Goal: Information Seeking & Learning: Learn about a topic

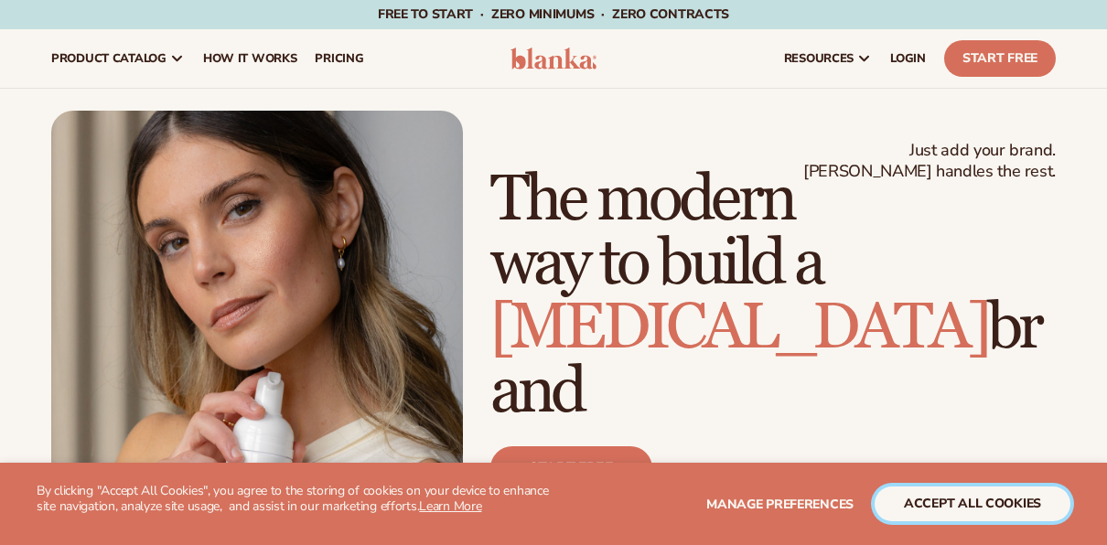
click at [971, 504] on button "accept all cookies" at bounding box center [973, 504] width 196 height 35
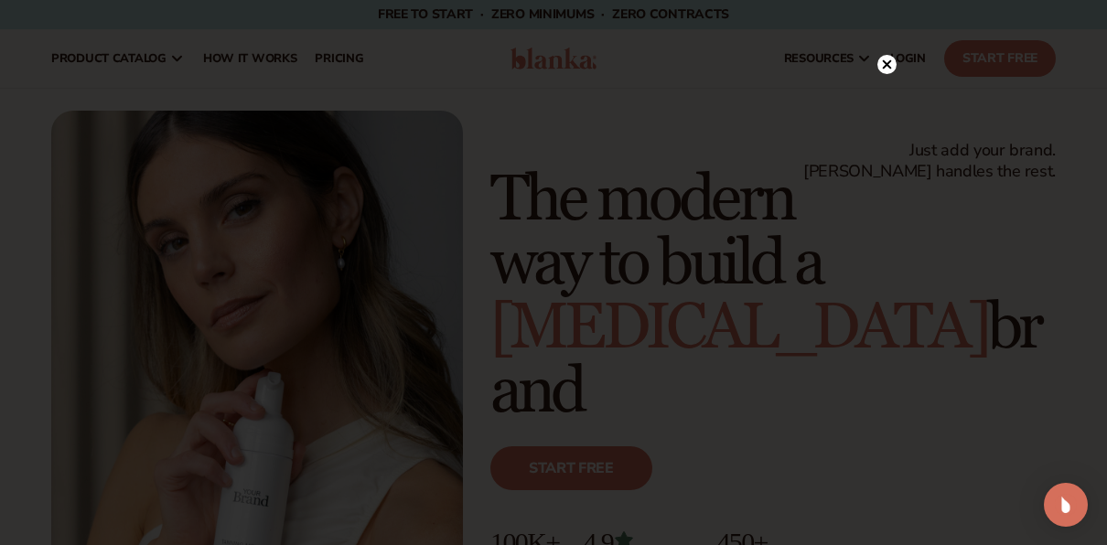
click at [888, 67] on icon at bounding box center [887, 63] width 9 height 9
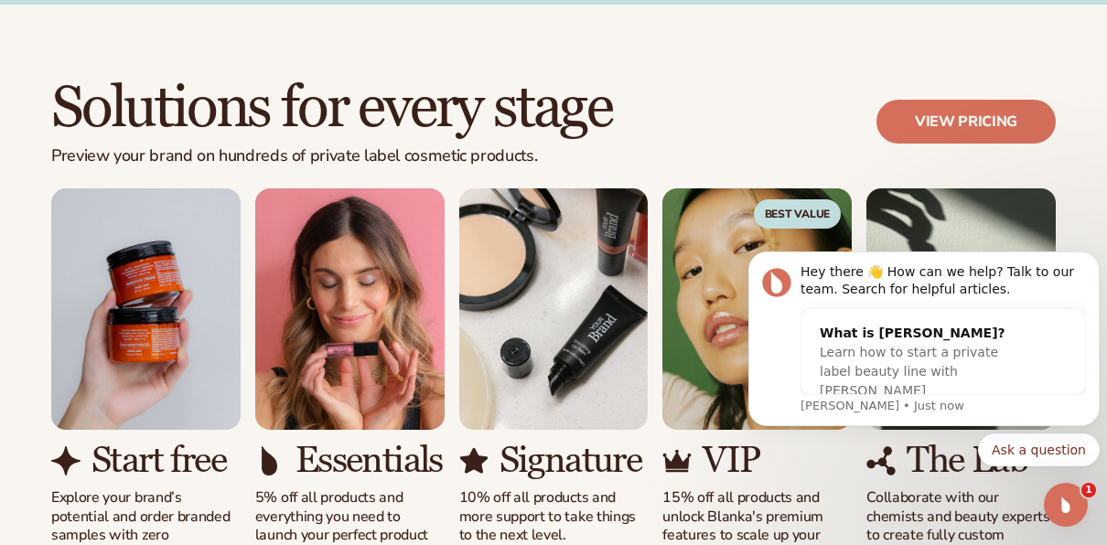
scroll to position [1555, 0]
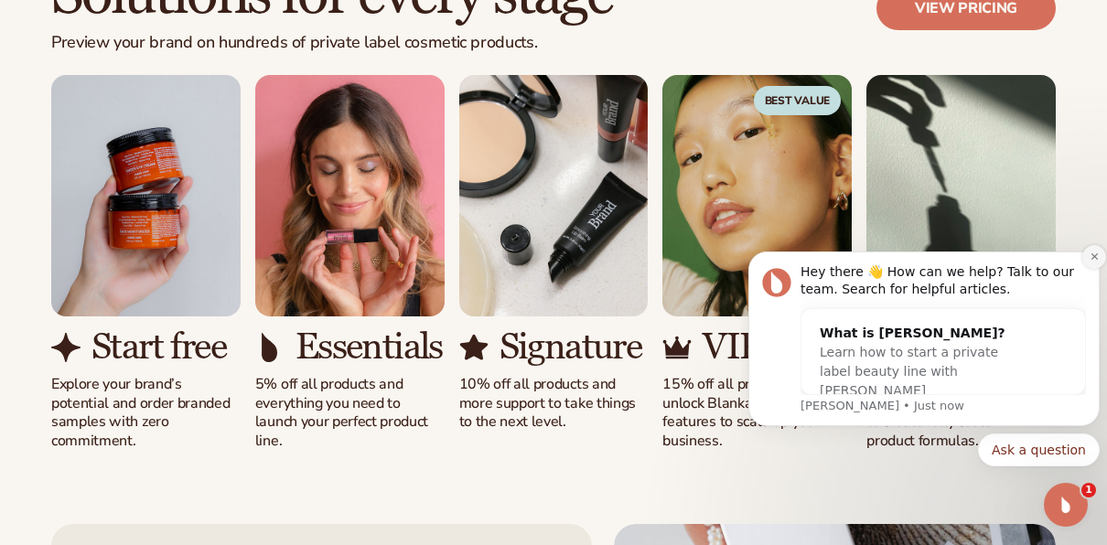
click at [1094, 258] on icon "Dismiss notification" at bounding box center [1094, 257] width 10 height 10
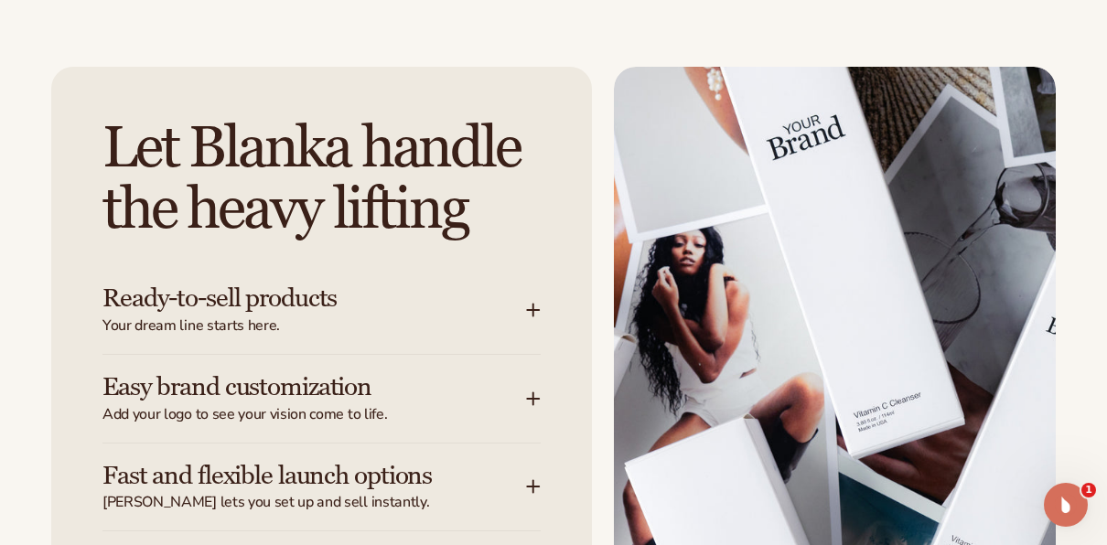
scroll to position [2104, 0]
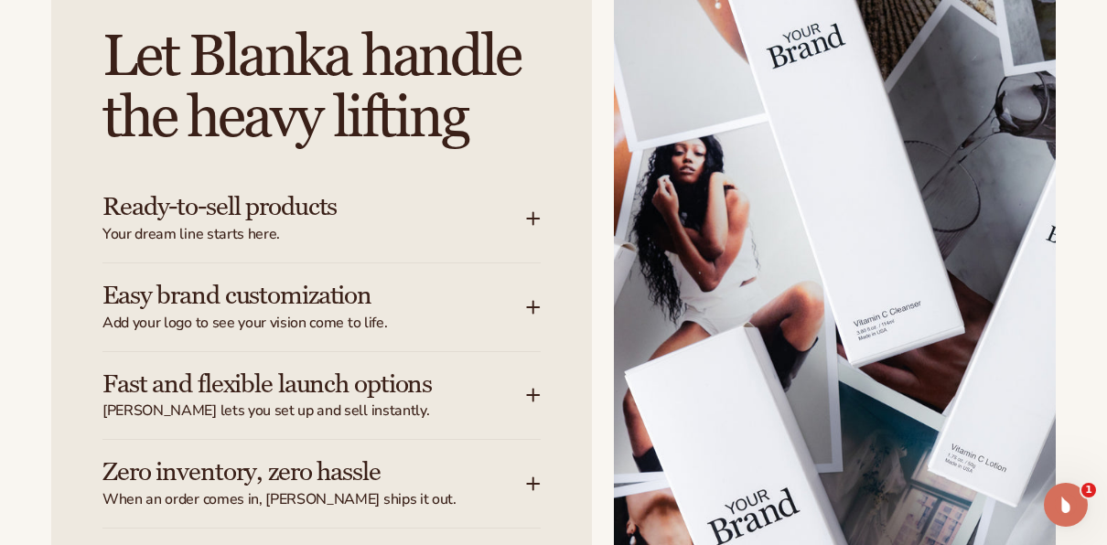
click at [529, 217] on icon at bounding box center [533, 218] width 14 height 15
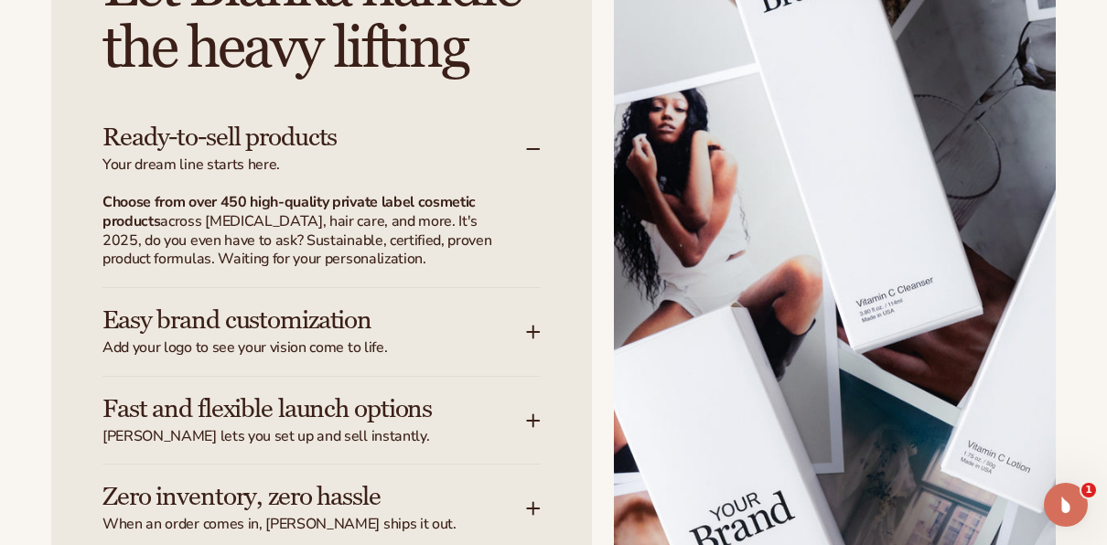
scroll to position [2195, 0]
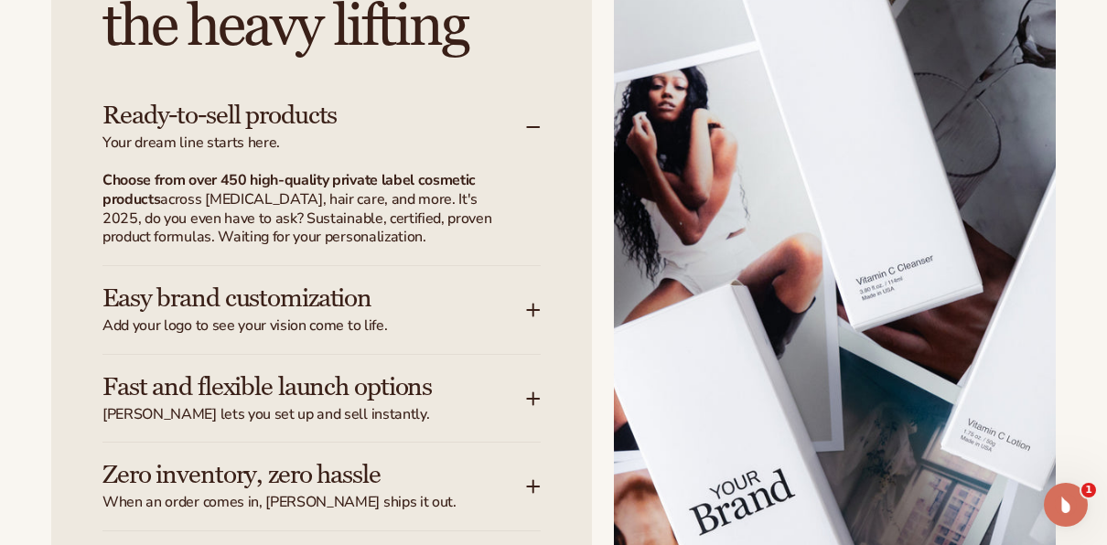
click at [509, 323] on span "Add your logo to see your vision come to life." at bounding box center [314, 326] width 424 height 19
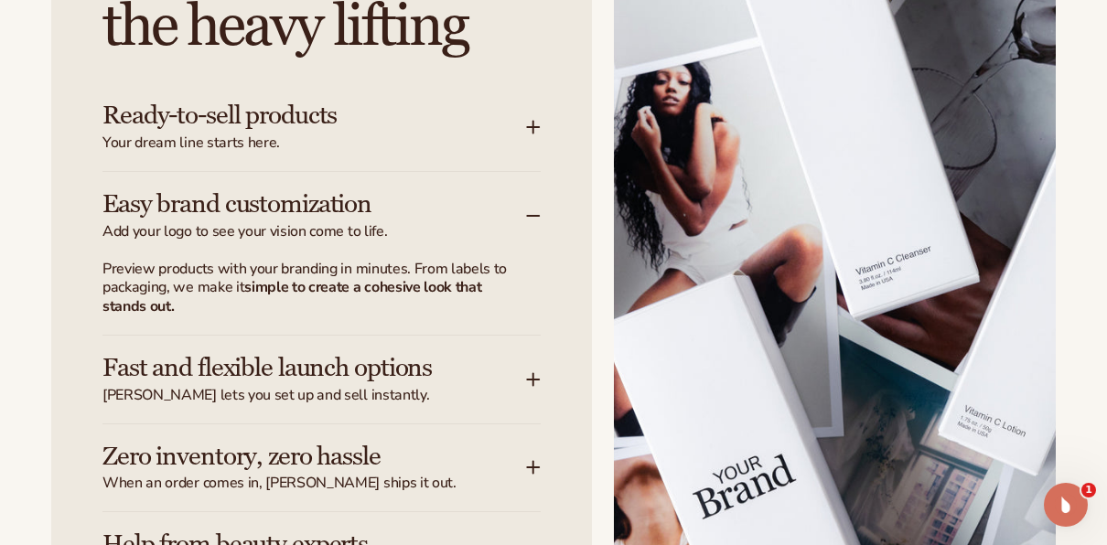
scroll to position [2287, 0]
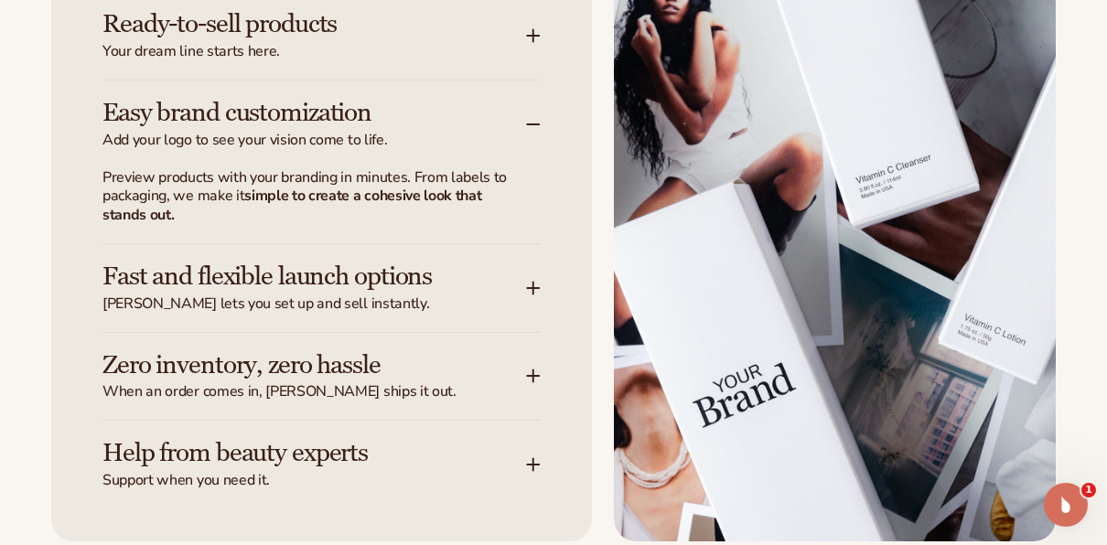
click at [533, 288] on icon at bounding box center [534, 288] width 12 height 0
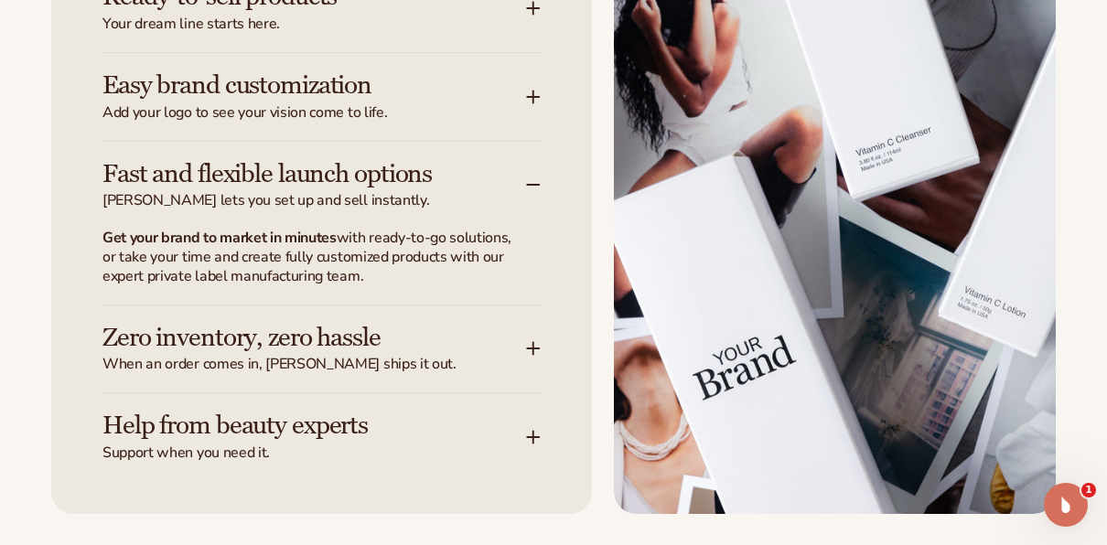
scroll to position [2378, 0]
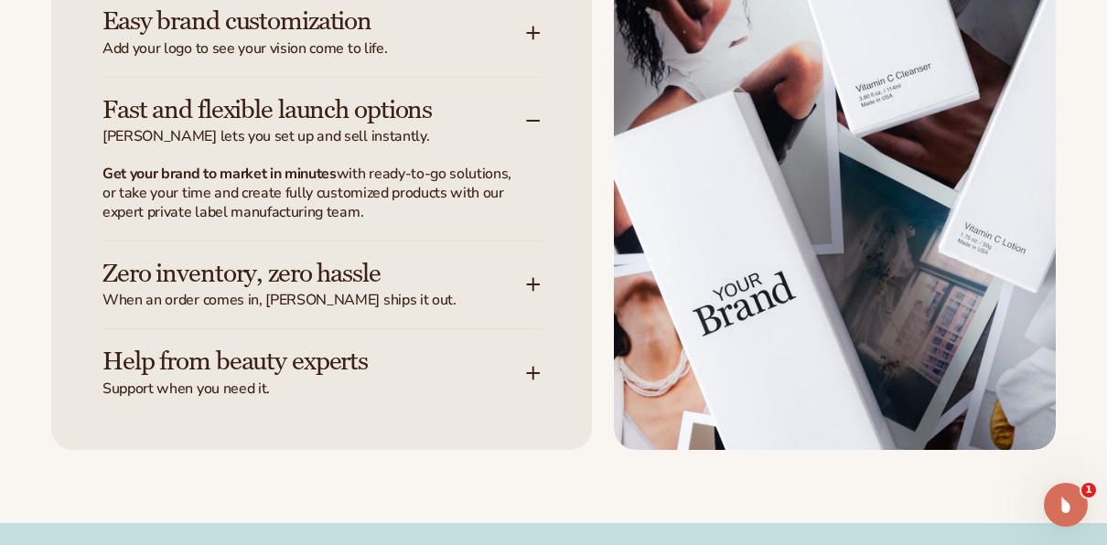
click at [531, 285] on icon at bounding box center [533, 284] width 14 height 15
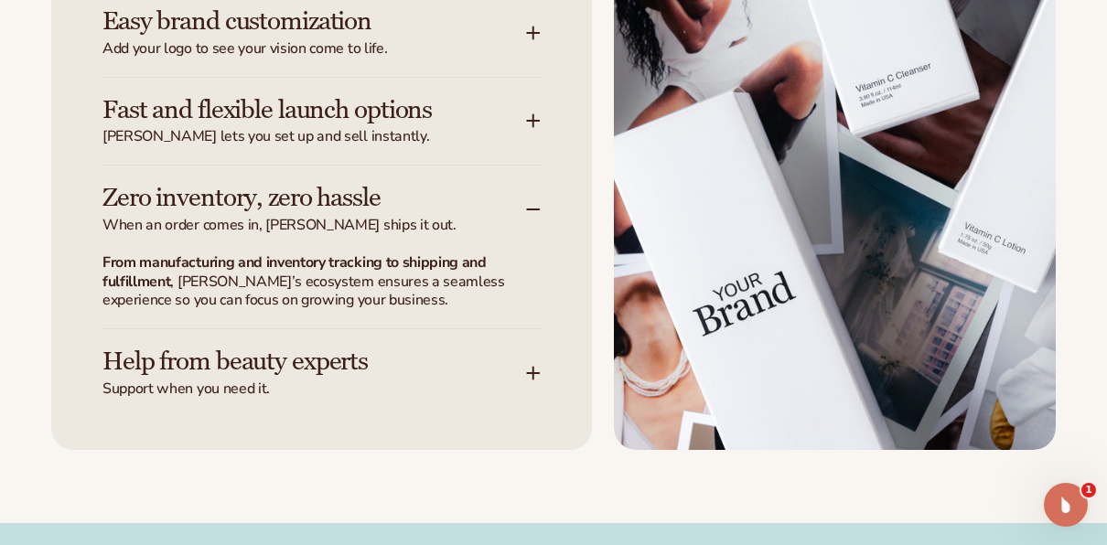
click at [526, 370] on div "Help from beauty experts Support when you need it." at bounding box center [321, 364] width 438 height 70
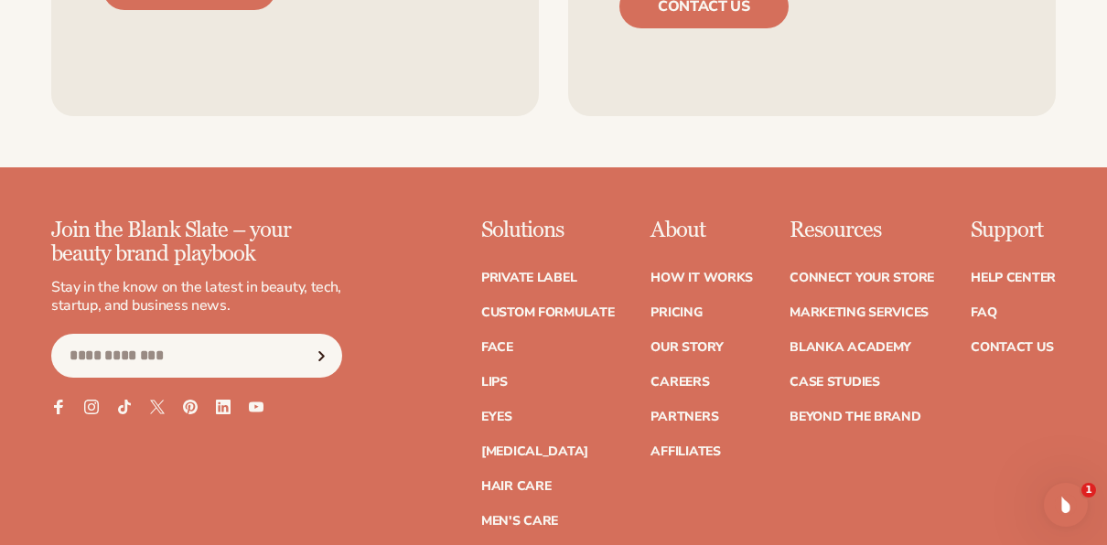
scroll to position [7318, 0]
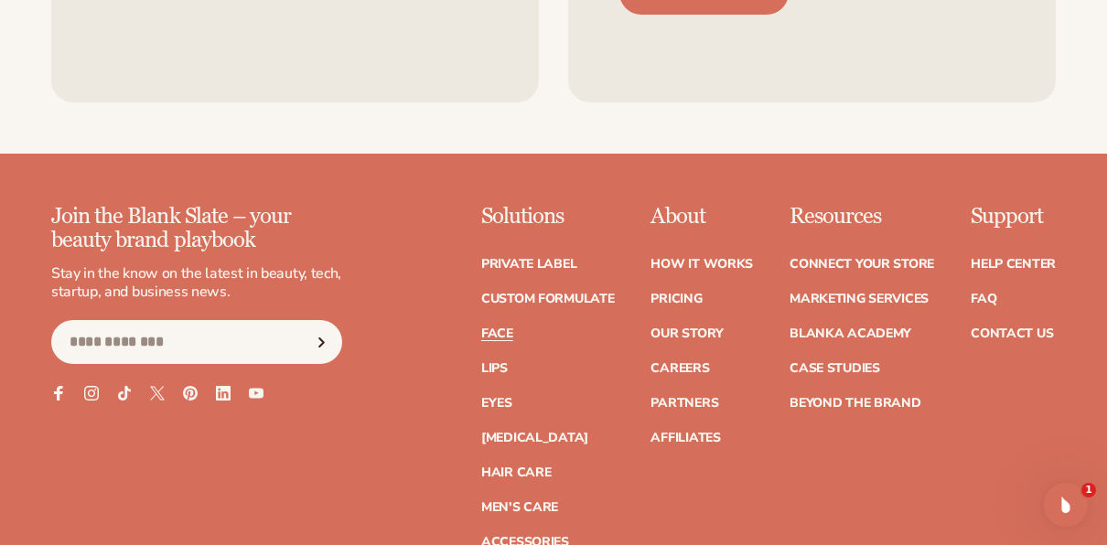
click at [501, 327] on link "Face" at bounding box center [497, 333] width 32 height 13
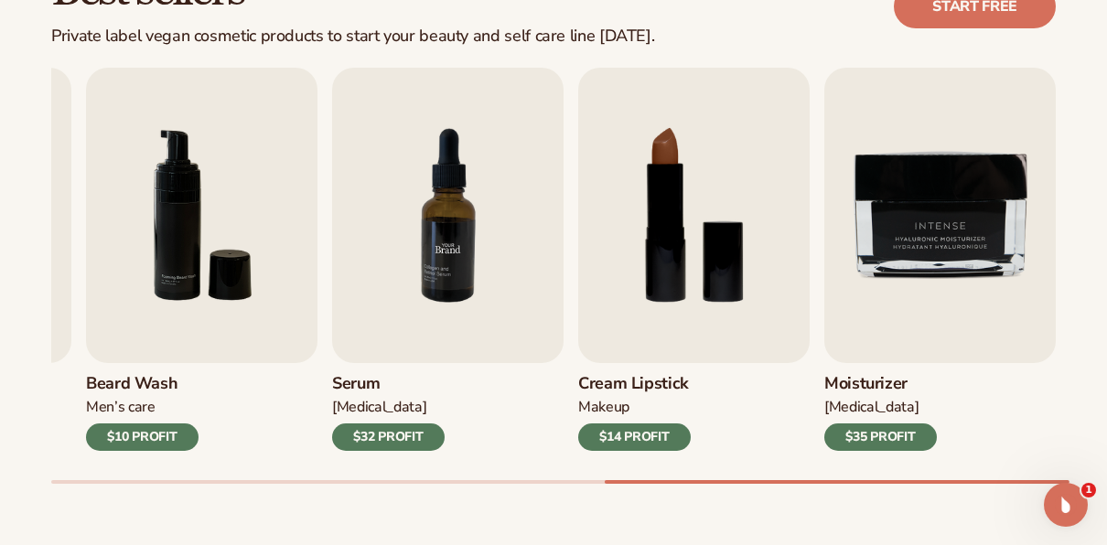
scroll to position [640, 0]
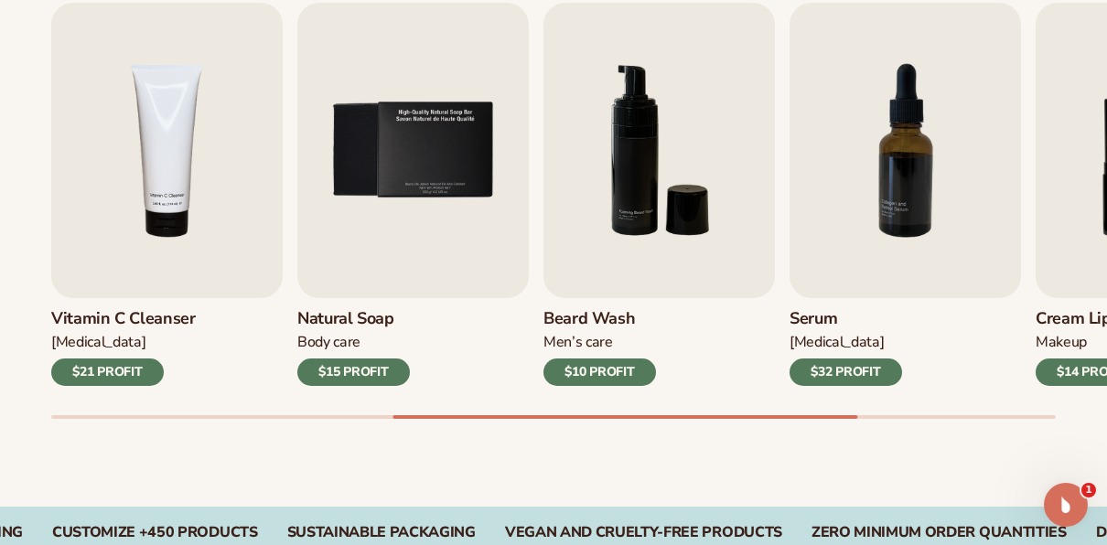
drag, startPoint x: 795, startPoint y: 419, endPoint x: 905, endPoint y: 416, distance: 109.8
click at [905, 416] on div "Best sellers Private label vegan cosmetic products to start your beauty and sel…" at bounding box center [553, 179] width 1107 height 656
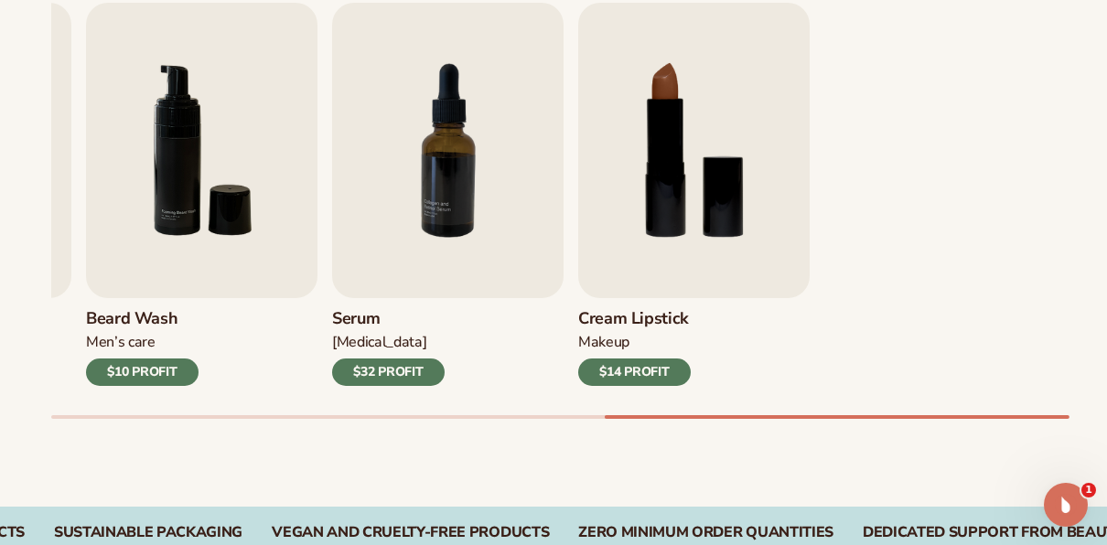
click at [905, 417] on div at bounding box center [553, 417] width 1004 height 4
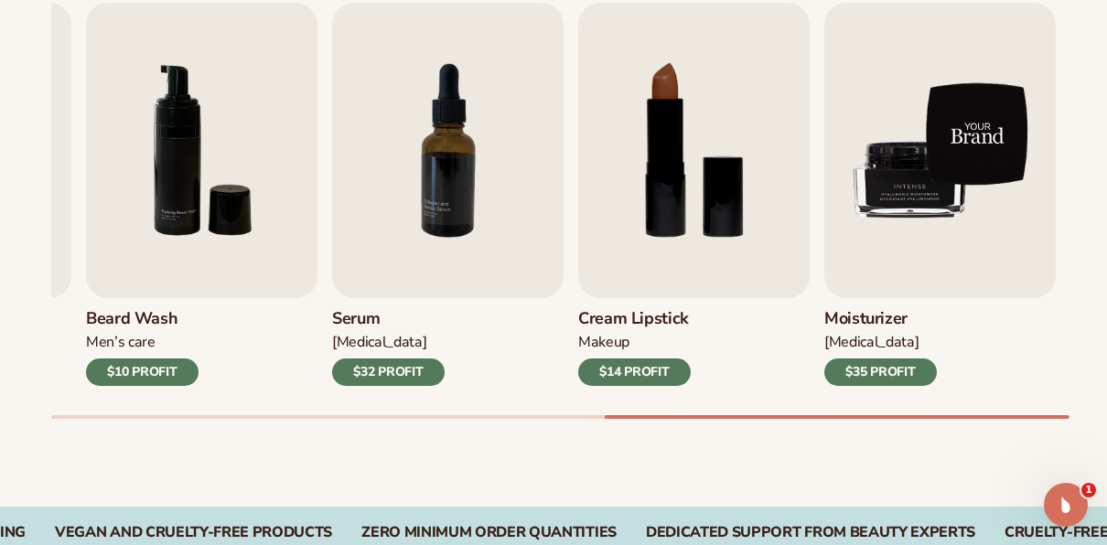
click at [914, 240] on img "9 / 9" at bounding box center [939, 150] width 231 height 295
click at [989, 145] on img "9 / 9" at bounding box center [939, 150] width 231 height 295
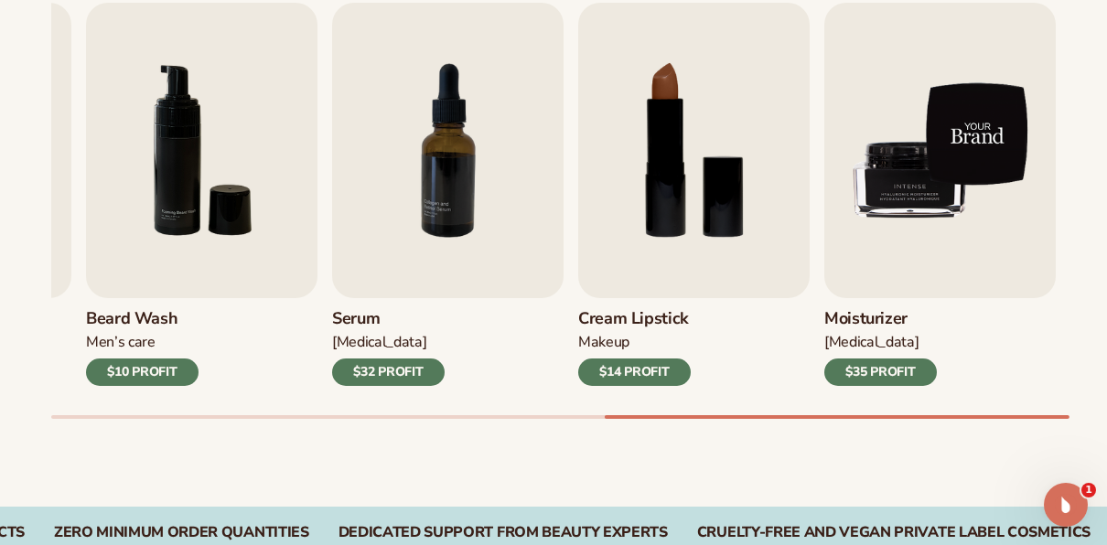
click at [958, 161] on img "9 / 9" at bounding box center [939, 150] width 231 height 295
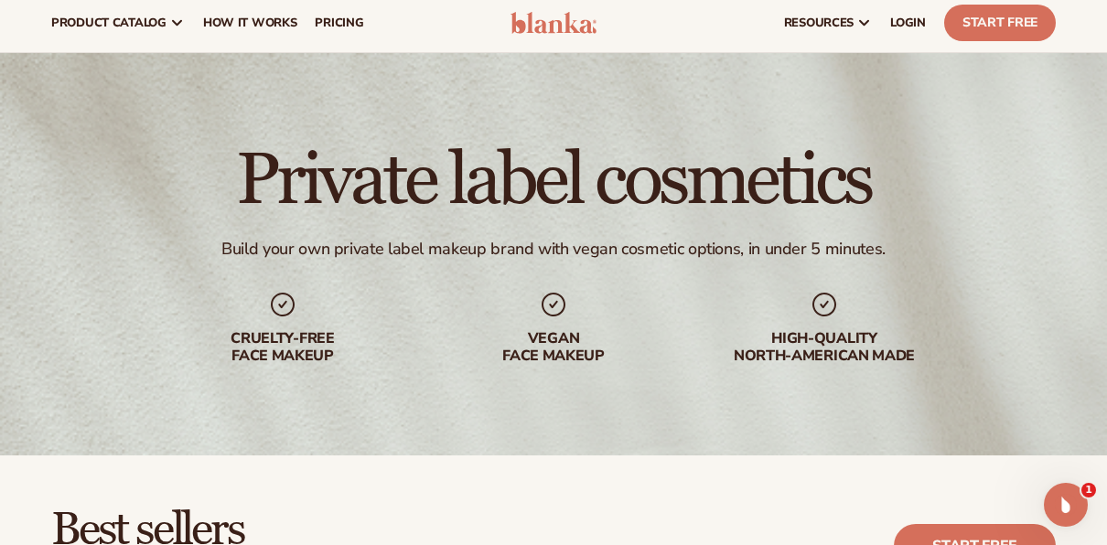
scroll to position [0, 0]
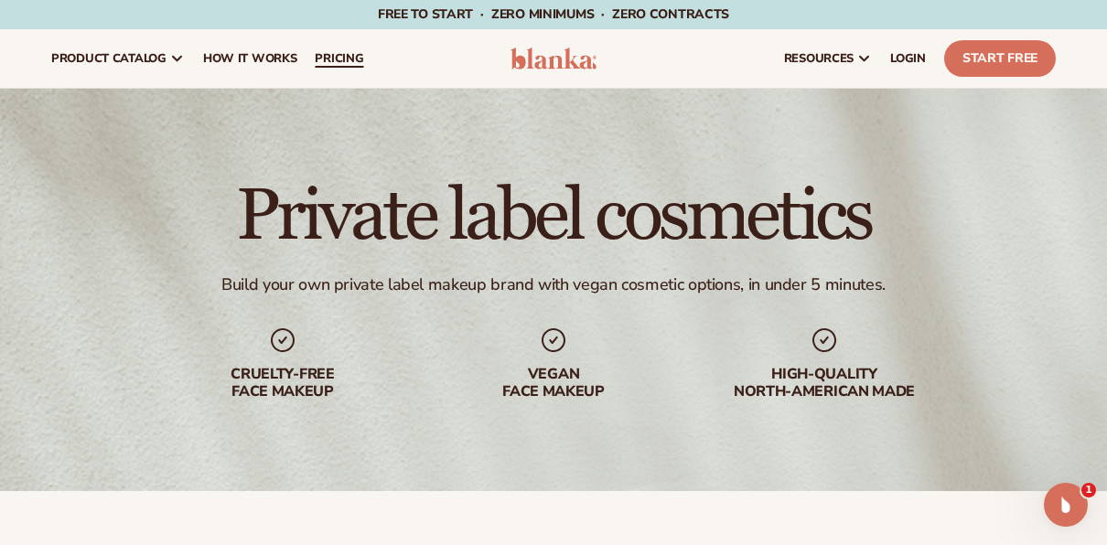
click at [350, 48] on link "pricing" at bounding box center [339, 58] width 67 height 59
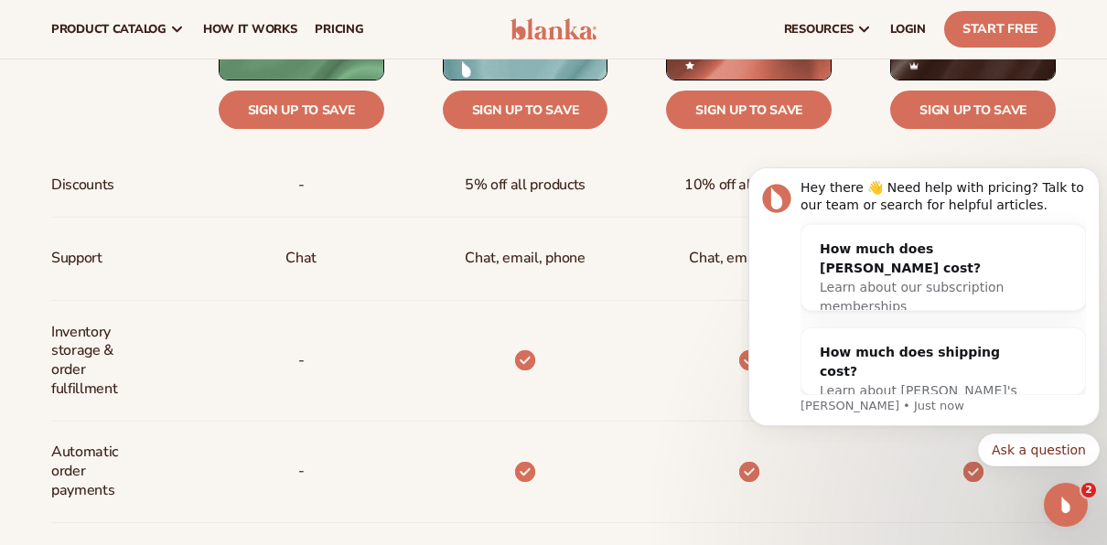
scroll to position [549, 0]
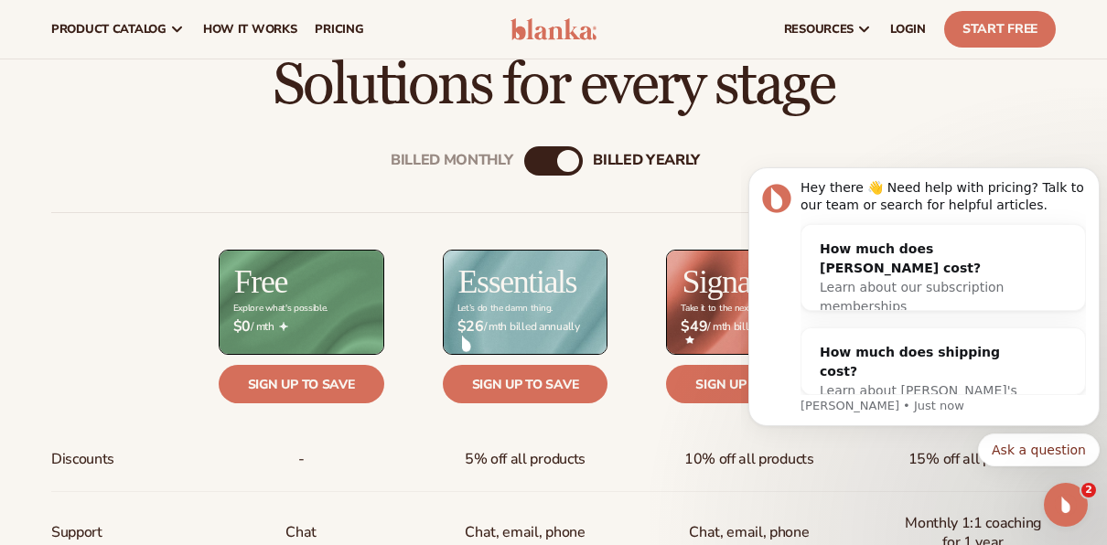
click at [837, 125] on body "Hey there 👋 Need help with pricing? Talk to our team or search for helpful arti…" at bounding box center [923, 301] width 351 height 374
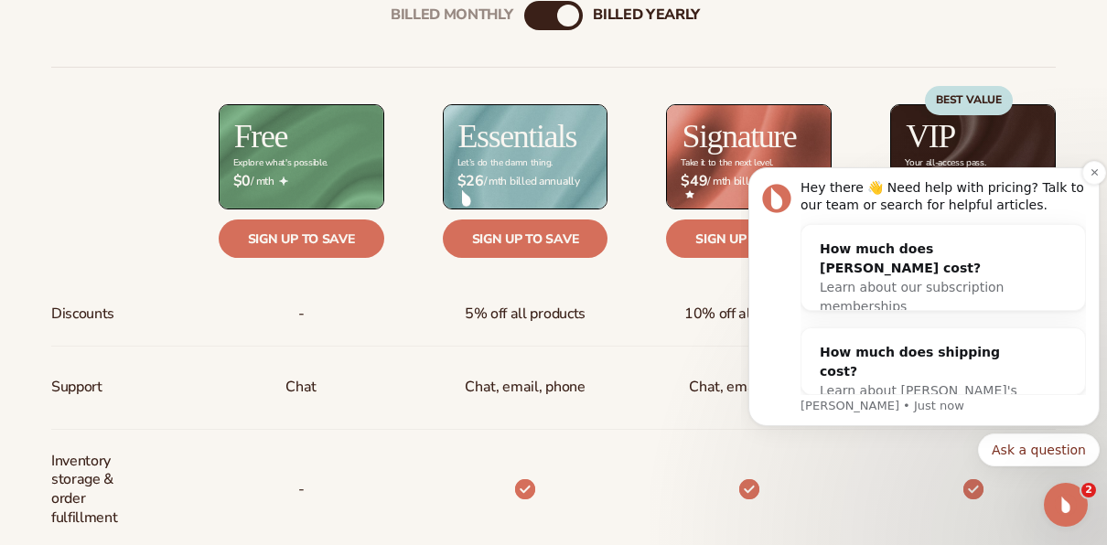
scroll to position [732, 0]
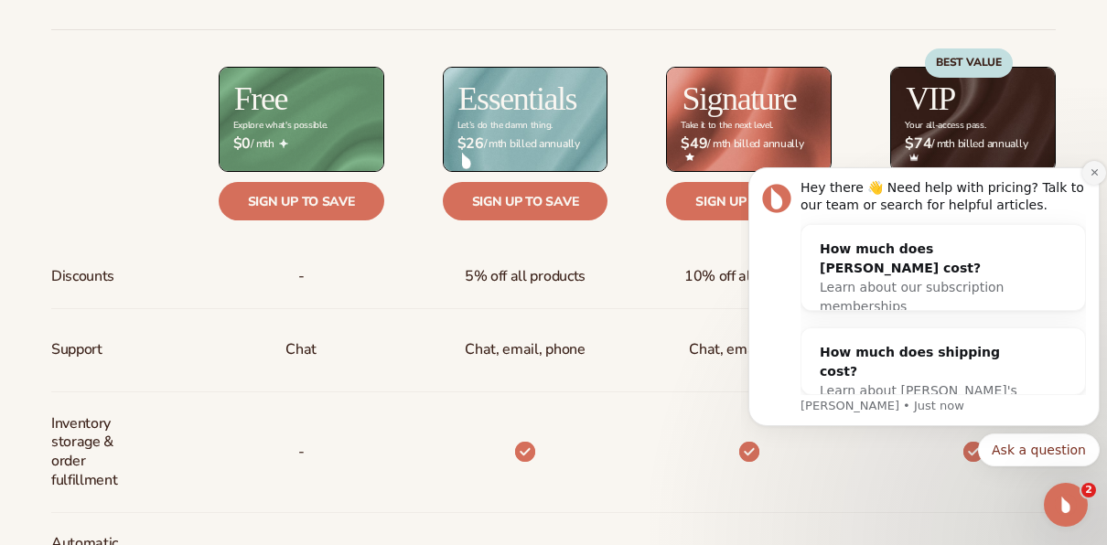
click at [1092, 174] on icon "Dismiss notification" at bounding box center [1093, 172] width 6 height 6
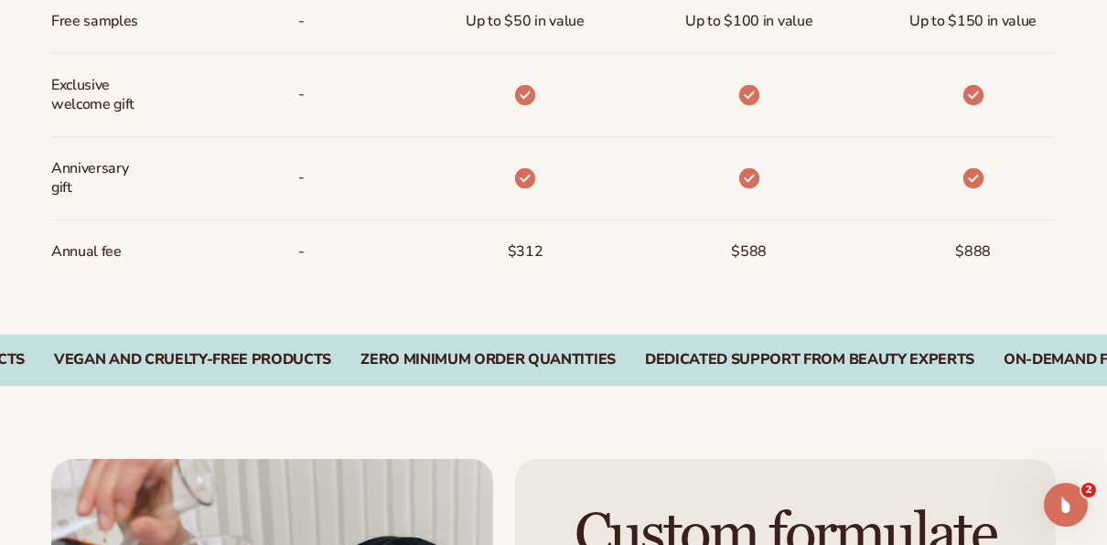
scroll to position [1921, 0]
